Goal: Task Accomplishment & Management: Complete application form

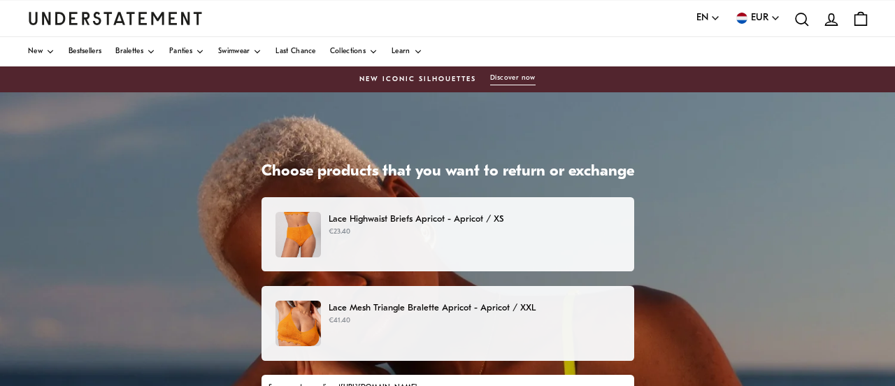
click at [415, 220] on p "Lace Highwaist Briefs Apricot - Apricot / XS" at bounding box center [474, 219] width 291 height 15
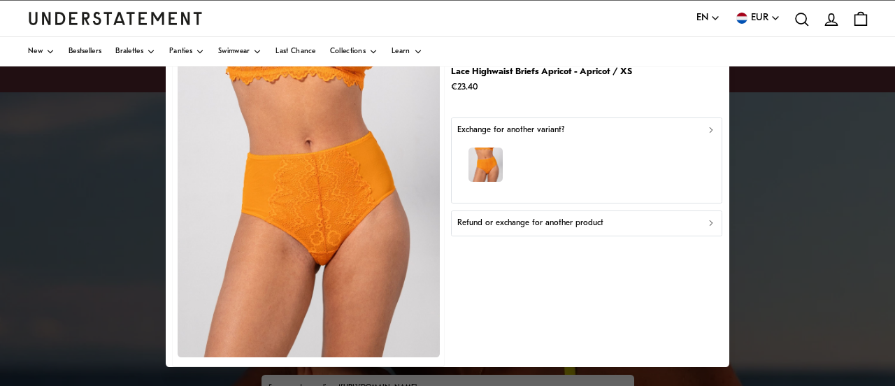
click at [710, 130] on icon "button" at bounding box center [711, 129] width 3 height 5
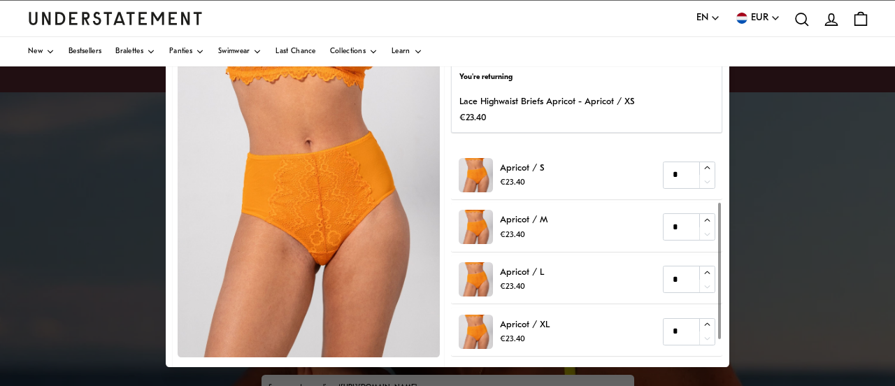
scroll to position [78, 0]
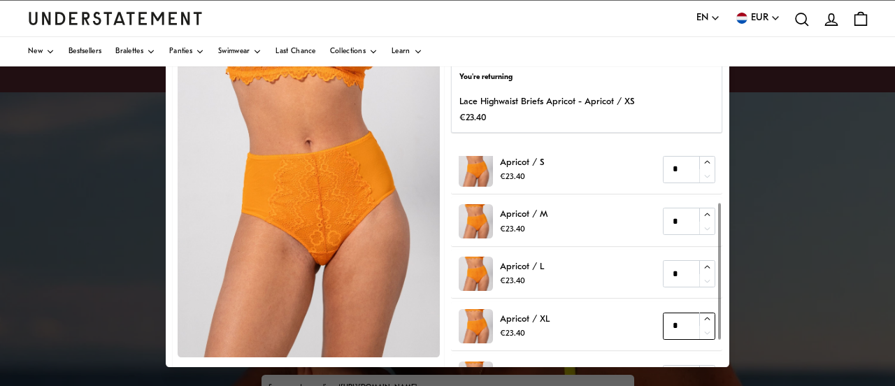
type input "*"
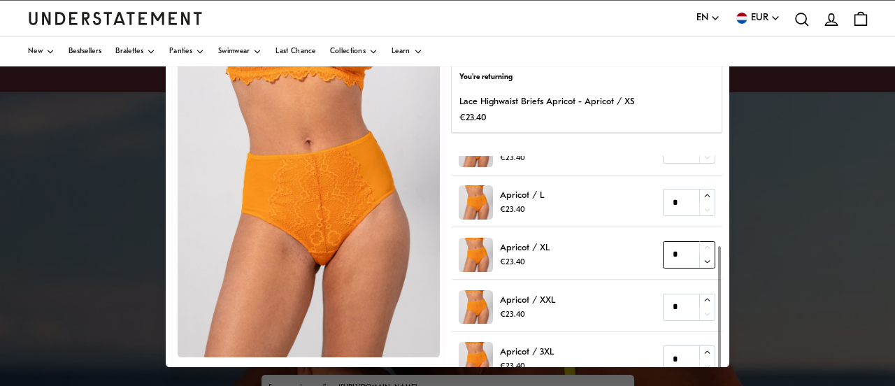
scroll to position [91, 0]
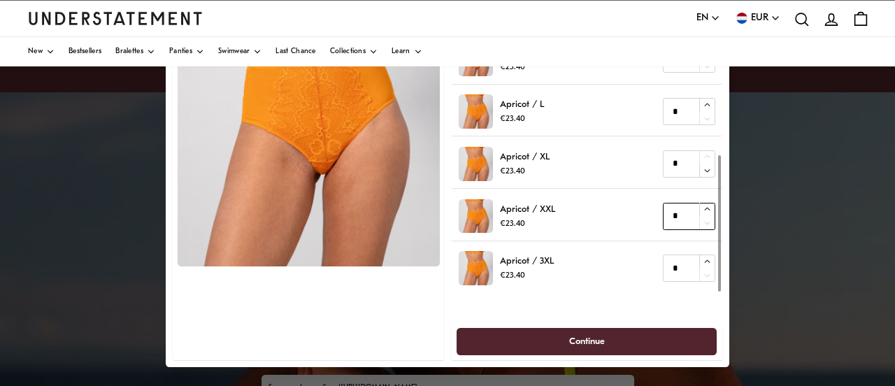
type input "*"
click at [706, 210] on icon "button" at bounding box center [707, 209] width 9 height 9
type input "*"
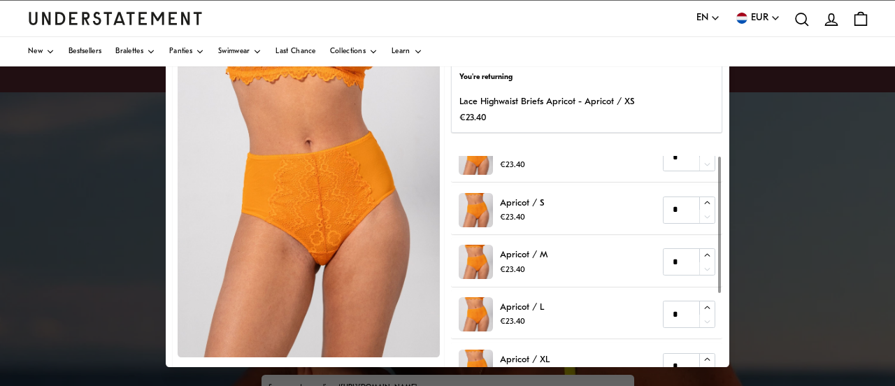
scroll to position [0, 0]
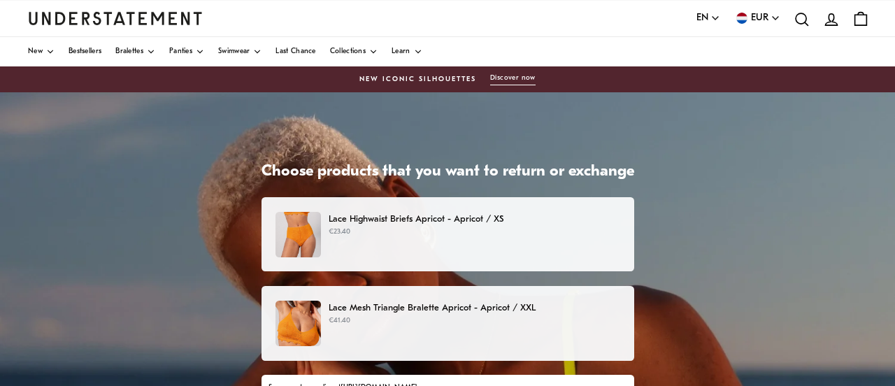
click at [394, 232] on p "€23.40" at bounding box center [474, 232] width 291 height 11
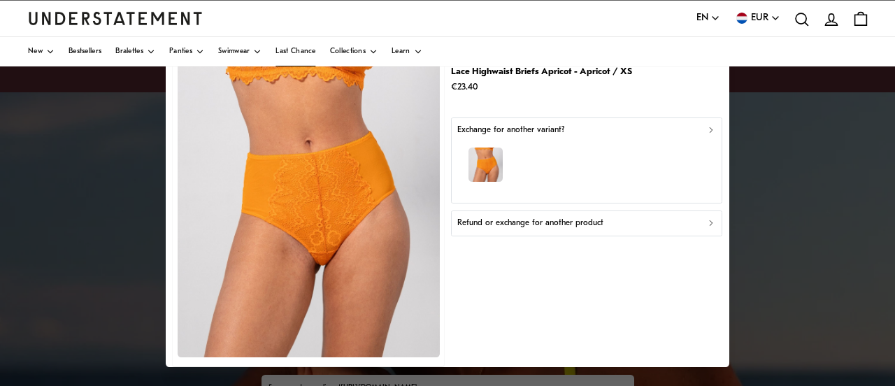
click at [297, 56] on link "Last Chance" at bounding box center [295, 51] width 40 height 29
